Goal: Information Seeking & Learning: Learn about a topic

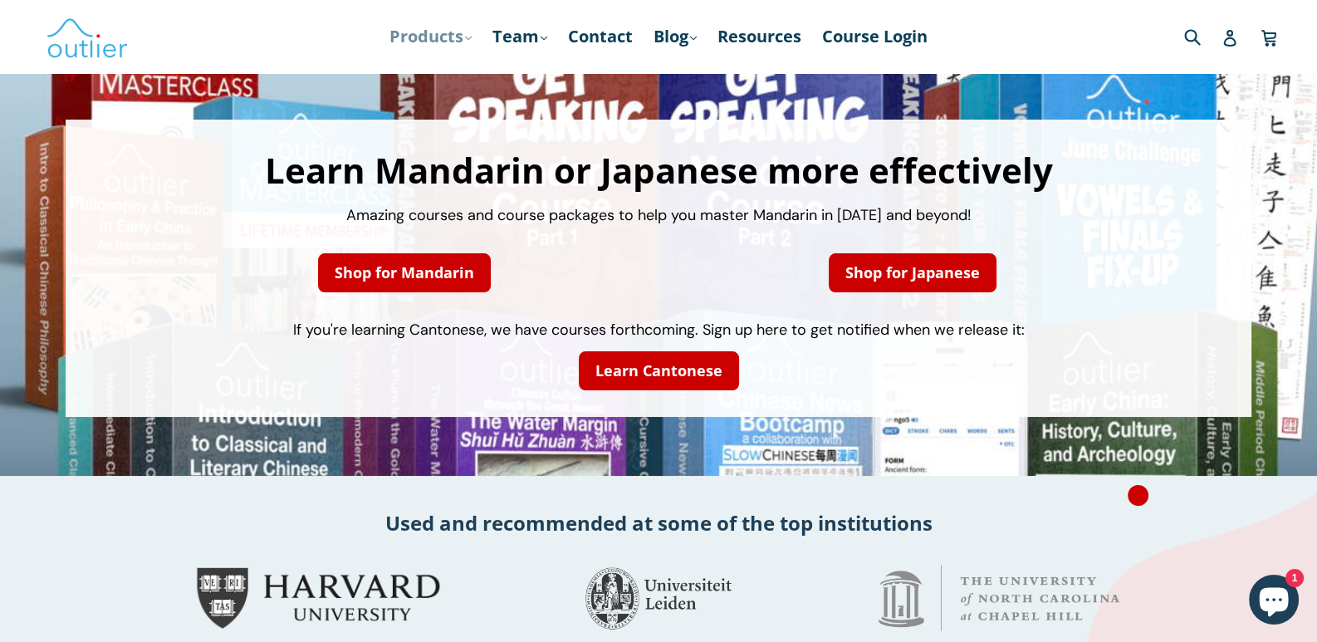
click at [434, 39] on link "Products .cls-1{fill:#231f20} expand" at bounding box center [430, 37] width 99 height 30
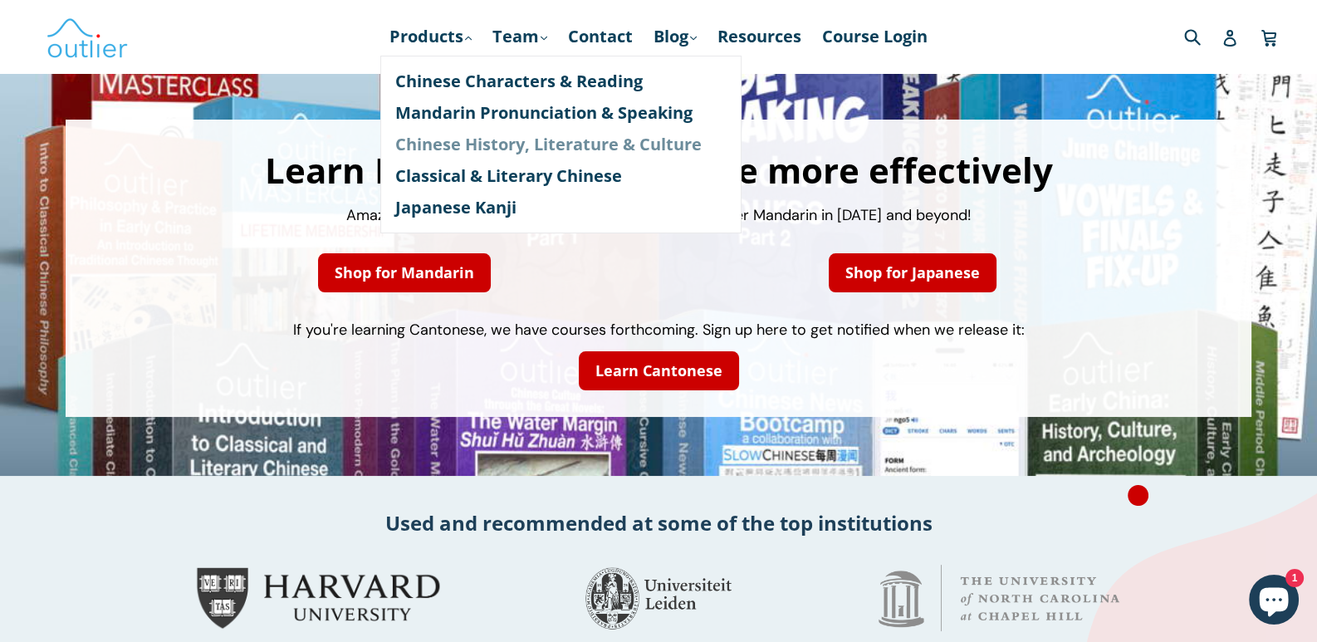
click at [516, 144] on link "Chinese History, Literature & Culture" at bounding box center [560, 145] width 331 height 32
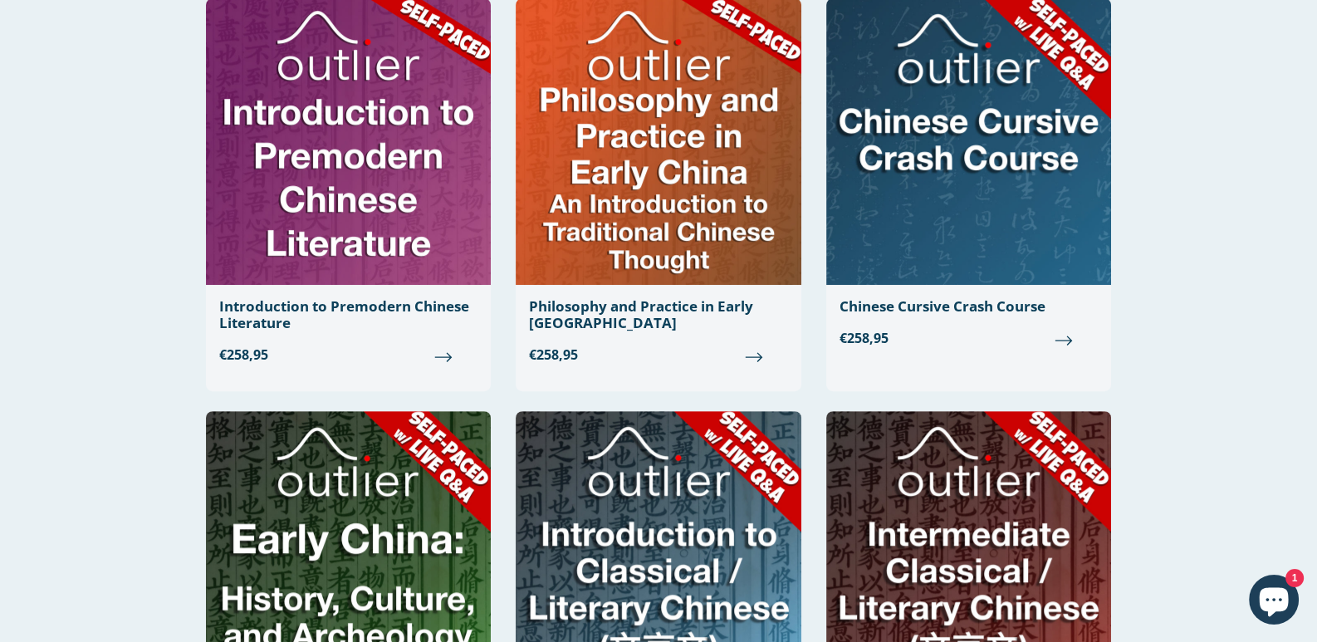
scroll to position [913, 0]
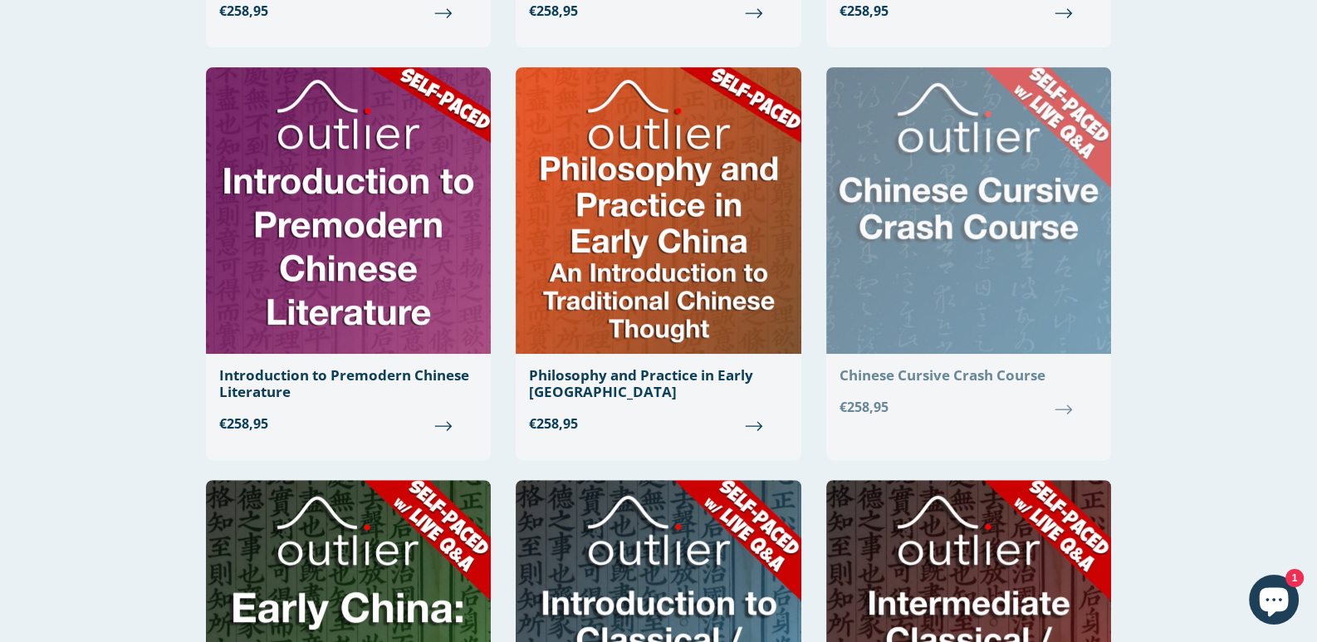
click at [939, 371] on div "Chinese Cursive Crash Course" at bounding box center [968, 375] width 258 height 17
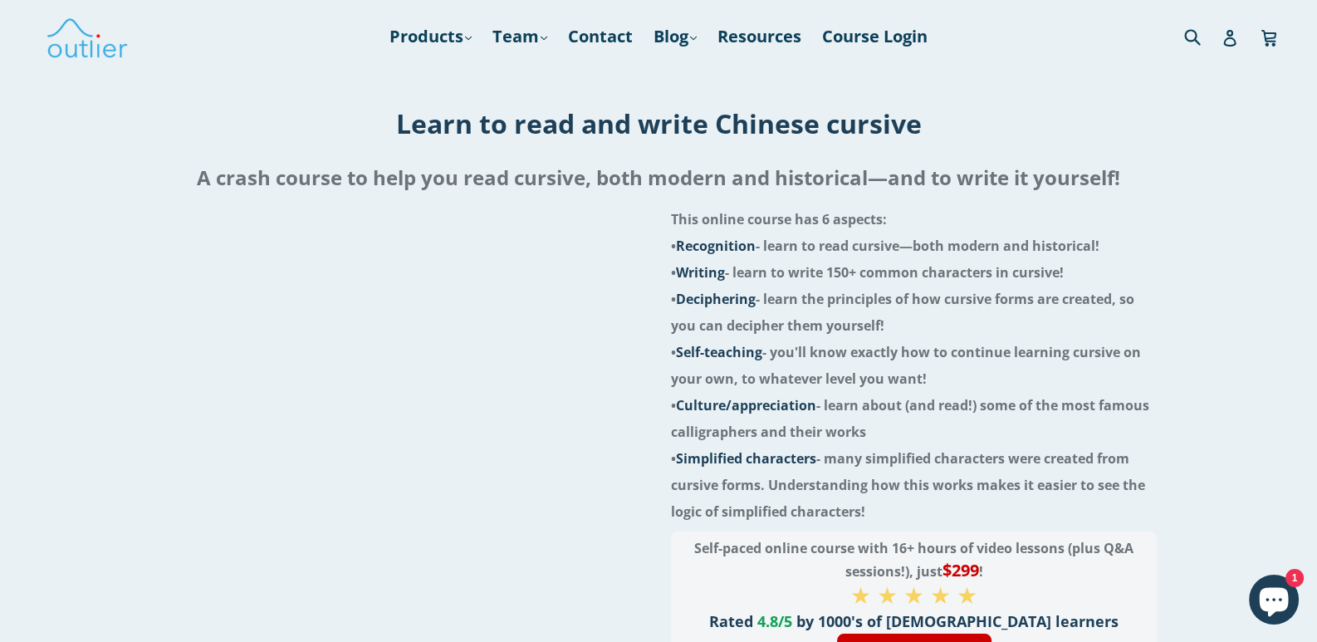
click at [1029, 272] on span "• Writing - learn to write 150+ common characters in cursive!" at bounding box center [867, 272] width 393 height 18
